Goal: Transaction & Acquisition: Purchase product/service

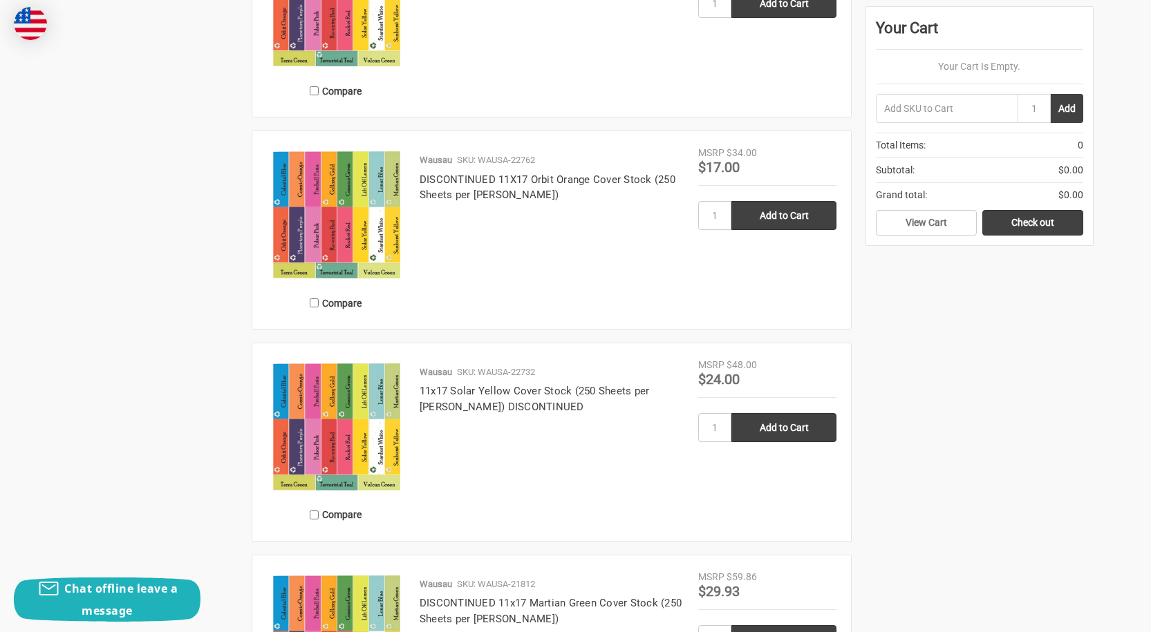
scroll to position [1106, 0]
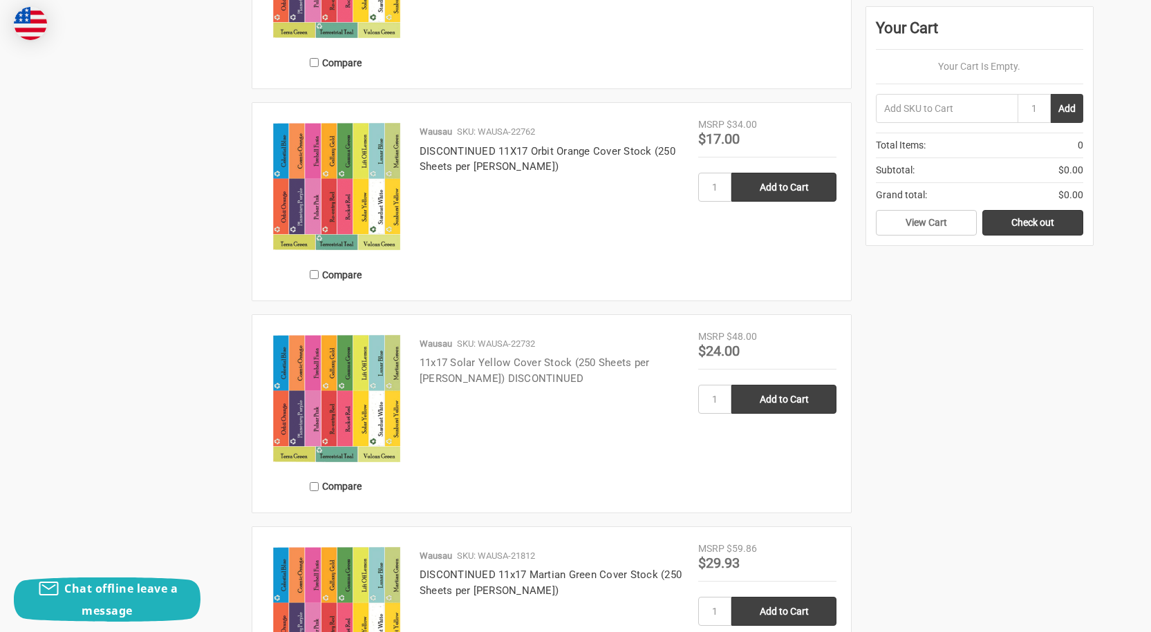
click at [509, 364] on link "11x17 Solar Yellow Cover Stock (250 Sheets per [PERSON_NAME]) DISCONTINUED" at bounding box center [534, 371] width 230 height 28
